Goal: Check status: Verify the current state of an ongoing process or item

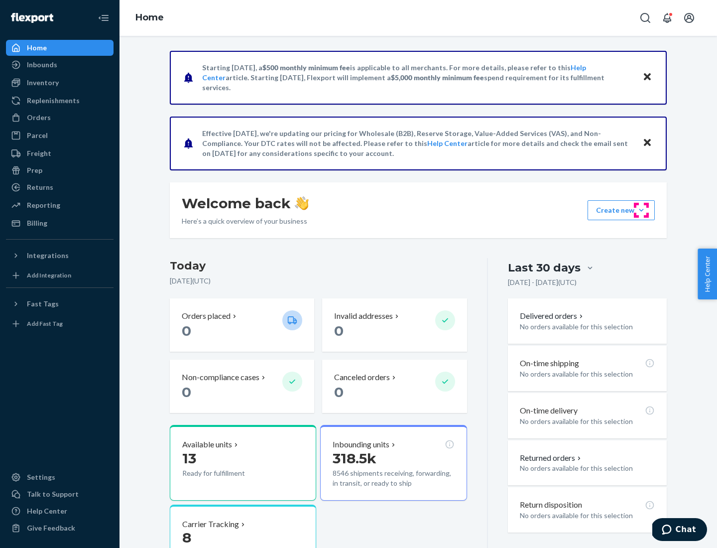
click at [642, 210] on button "Create new Create new inbound Create new order Create new product" at bounding box center [621, 210] width 67 height 20
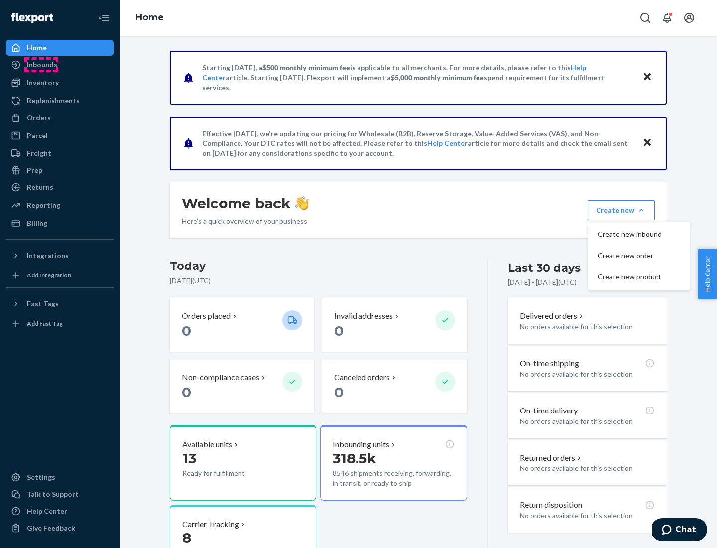
click at [41, 65] on div "Inbounds" at bounding box center [42, 65] width 30 height 10
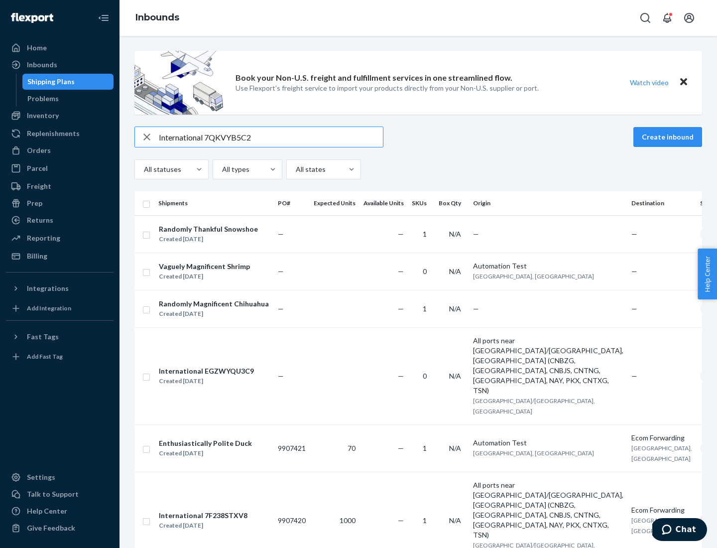
type input "International 7QKVYB5C29"
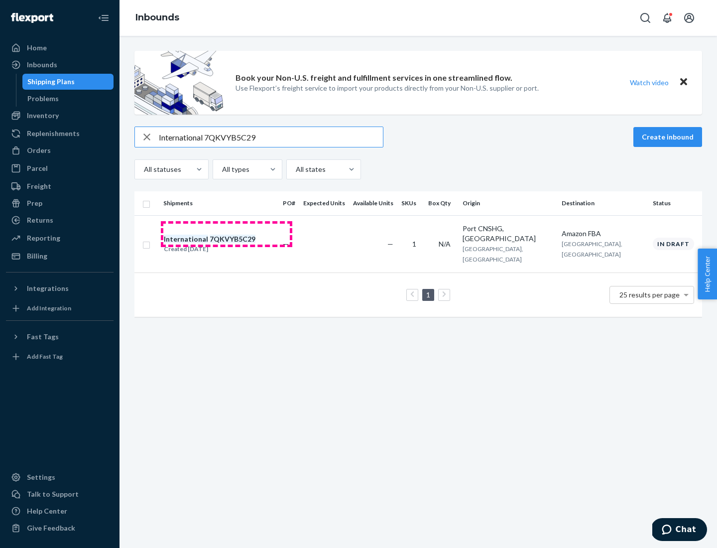
click at [227, 244] on div "Created [DATE]" at bounding box center [210, 249] width 92 height 10
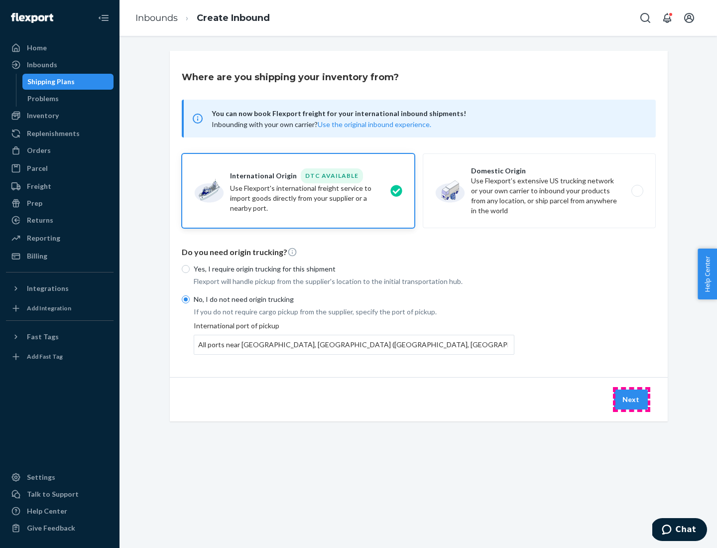
click at [632, 399] on button "Next" at bounding box center [631, 400] width 34 height 20
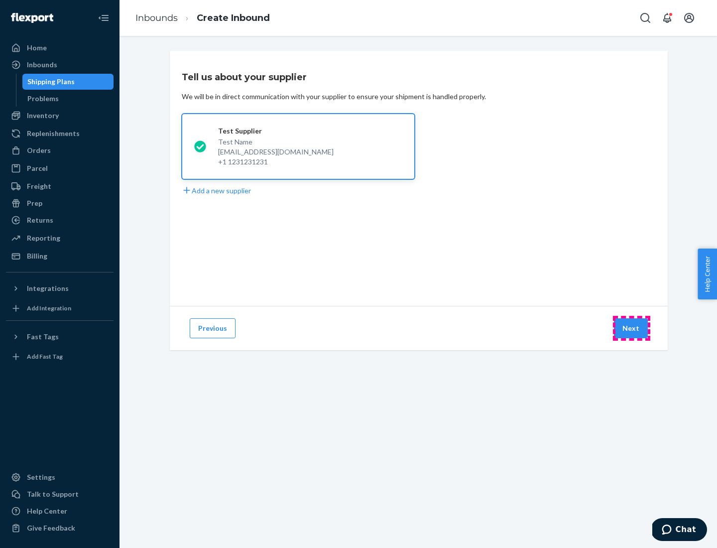
click at [632, 328] on button "Next" at bounding box center [631, 328] width 34 height 20
